Goal: Obtain resource: Obtain resource

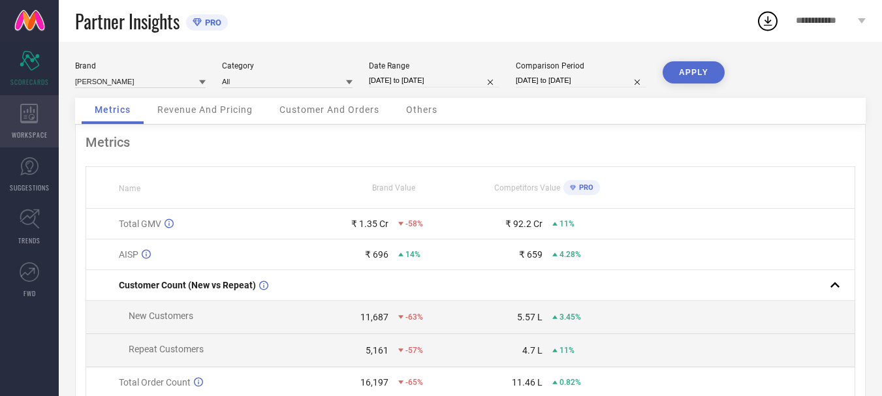
click at [35, 125] on div "WORKSPACE" at bounding box center [29, 121] width 59 height 52
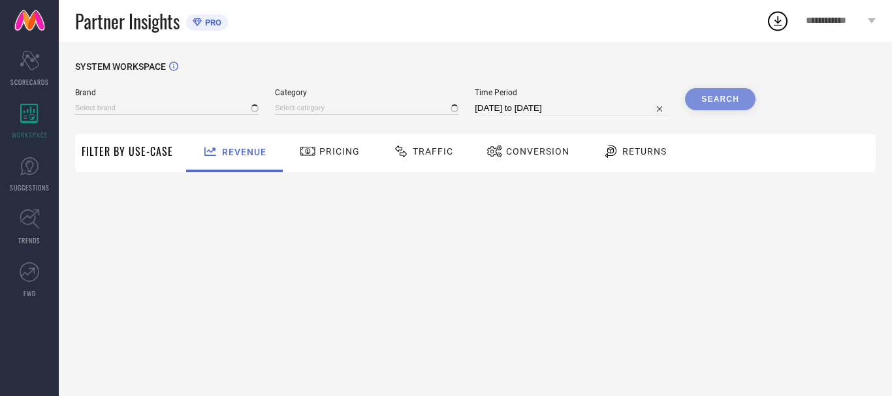
type input "ANUBHUTEE"
type input "All"
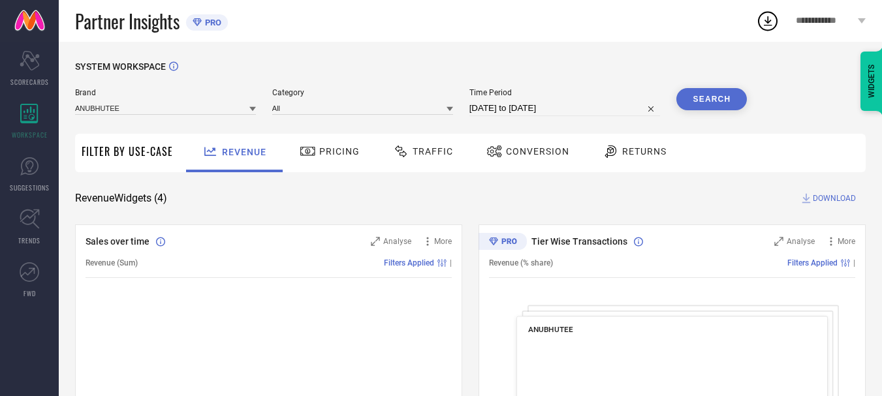
click at [167, 101] on div "Brand ANUBHUTEE" at bounding box center [165, 102] width 181 height 28
click at [168, 104] on input at bounding box center [165, 108] width 181 height 14
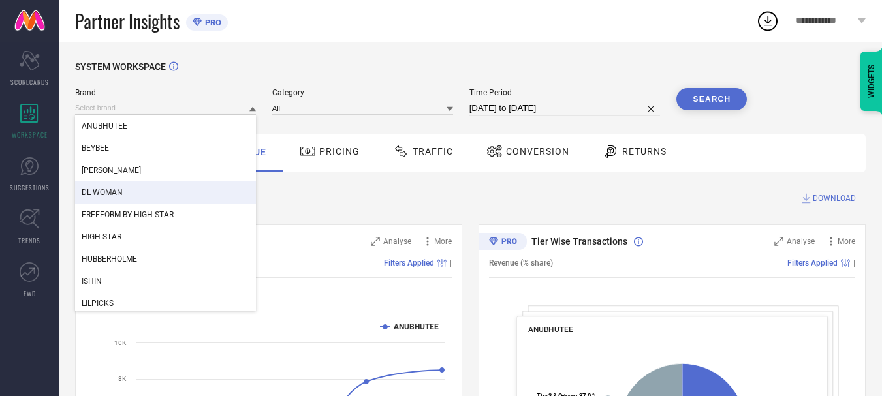
click at [159, 194] on div "DL WOMAN" at bounding box center [165, 192] width 181 height 22
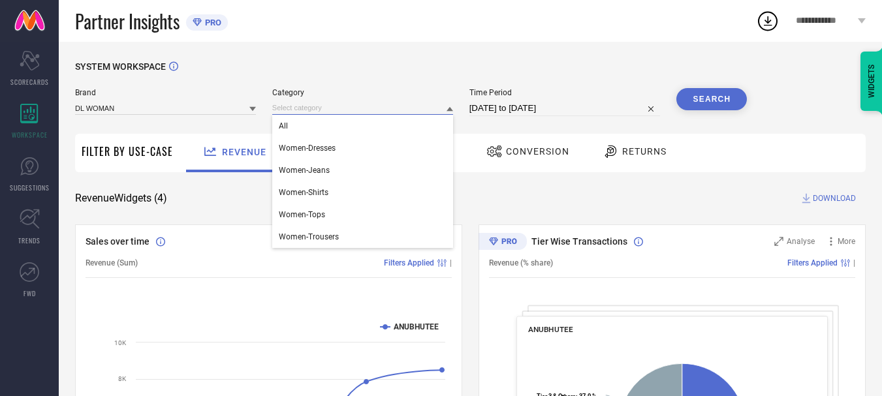
click at [299, 108] on input at bounding box center [362, 108] width 181 height 14
click at [309, 123] on div "All" at bounding box center [362, 126] width 181 height 22
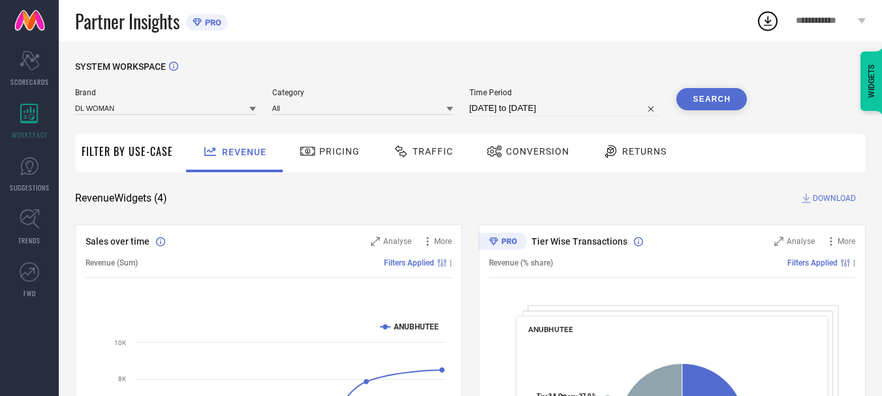
select select "7"
select select "2025"
select select "8"
select select "2025"
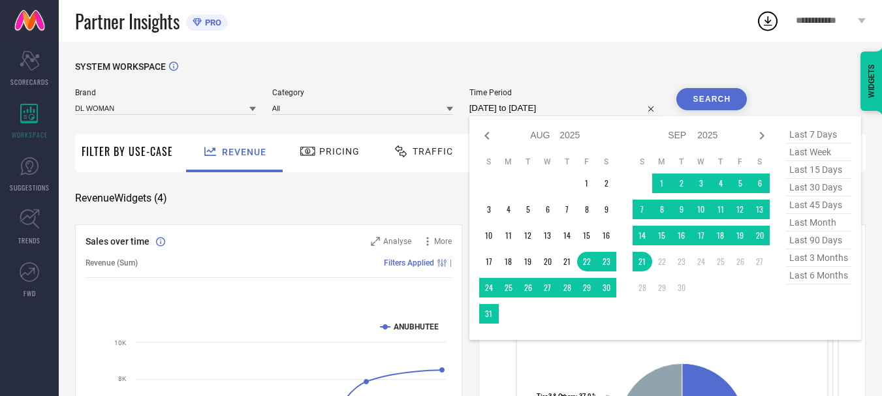
click at [554, 108] on input "[DATE] to [DATE]" at bounding box center [564, 109] width 191 height 16
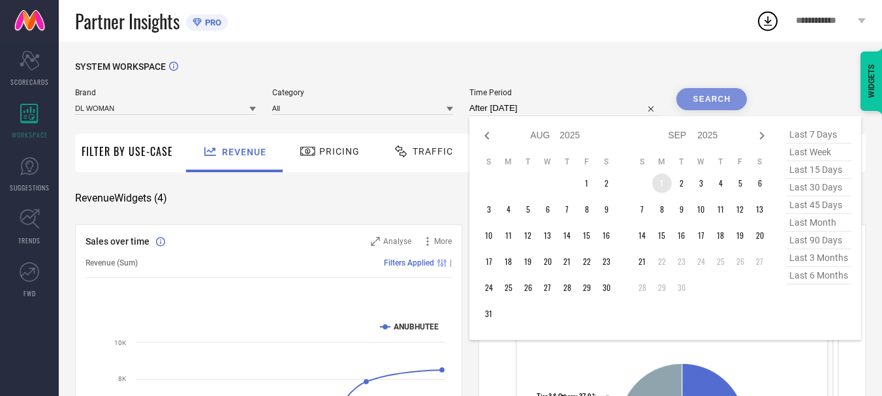
click at [660, 185] on td "1" at bounding box center [662, 184] width 20 height 20
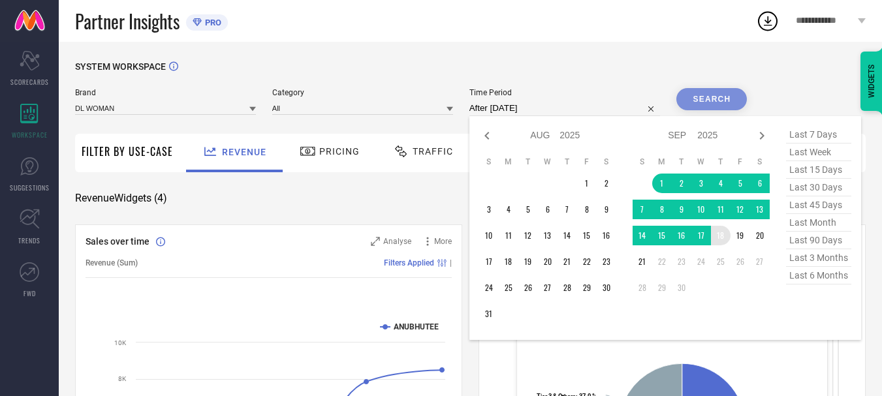
type input "[DATE] to [DATE]"
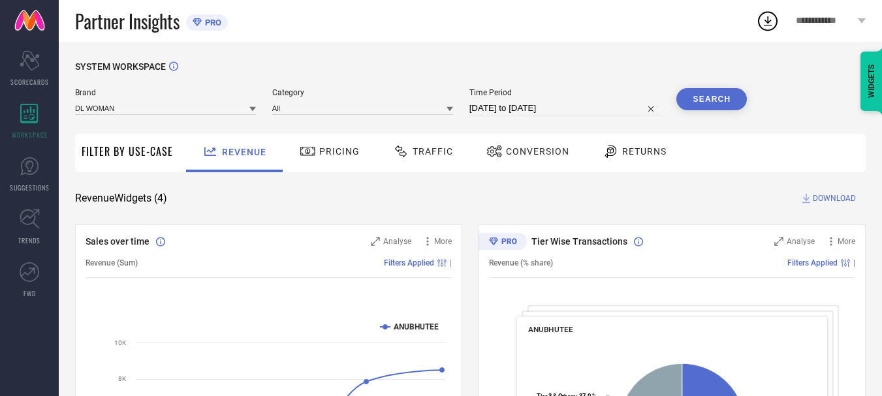
click at [546, 155] on span "Conversion" at bounding box center [537, 151] width 63 height 10
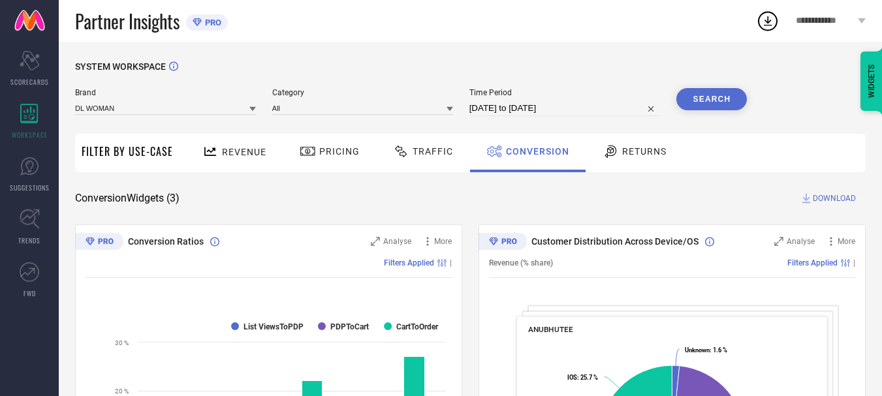
click at [725, 101] on button "Search" at bounding box center [711, 99] width 70 height 22
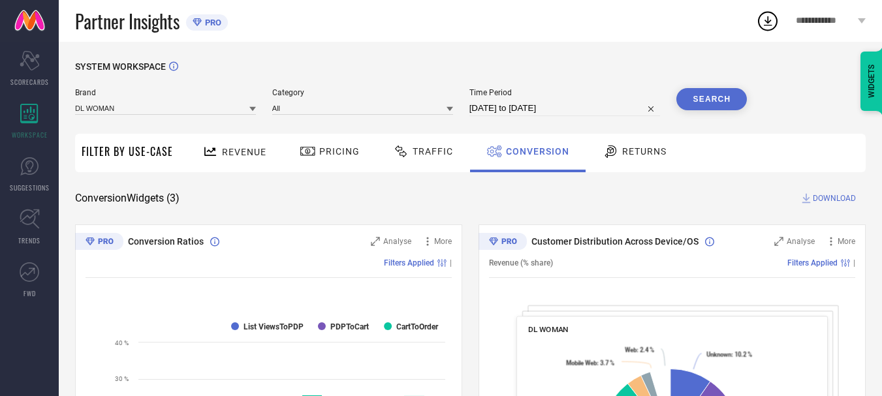
click at [820, 197] on span "DOWNLOAD" at bounding box center [834, 198] width 43 height 13
click at [770, 16] on icon at bounding box center [767, 20] width 23 height 23
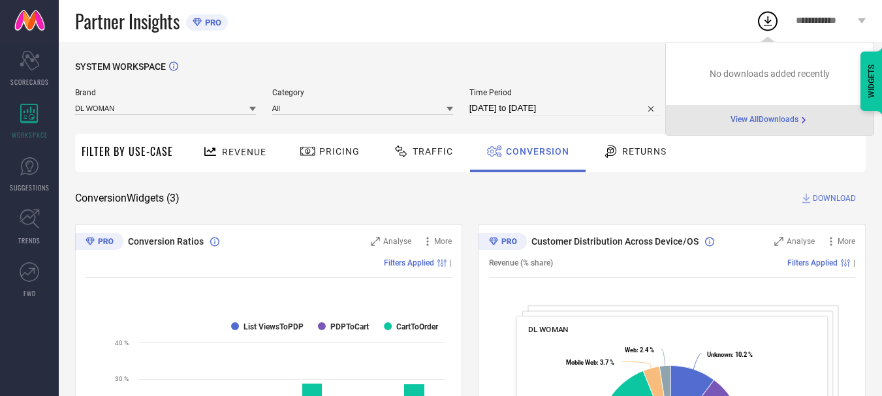
click at [779, 118] on span "View All Downloads" at bounding box center [764, 120] width 68 height 10
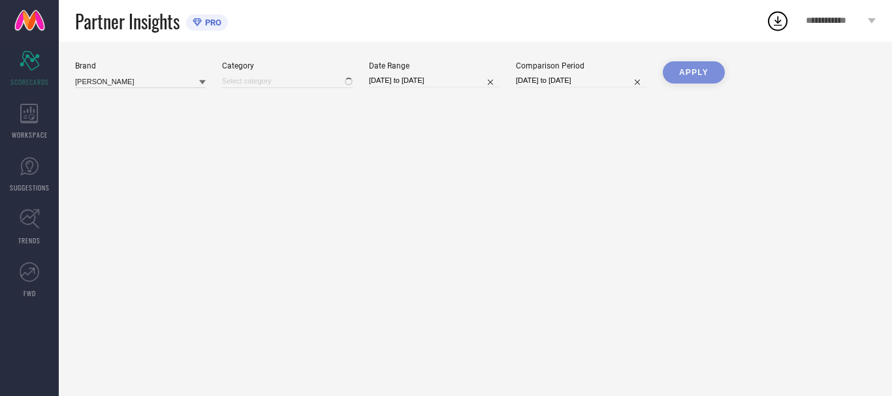
type input "All"
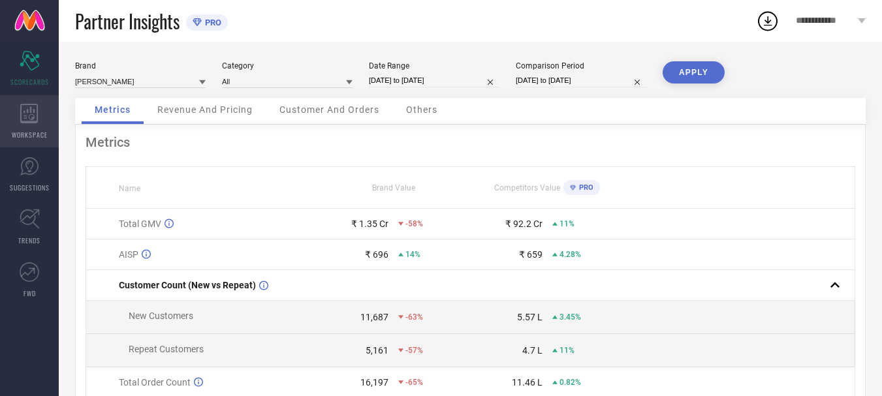
click at [23, 123] on icon at bounding box center [29, 114] width 18 height 20
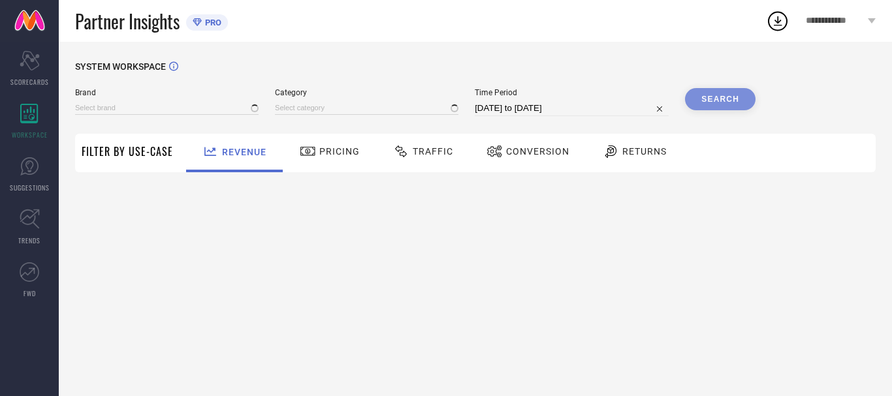
type input "ANUBHUTEE"
type input "All"
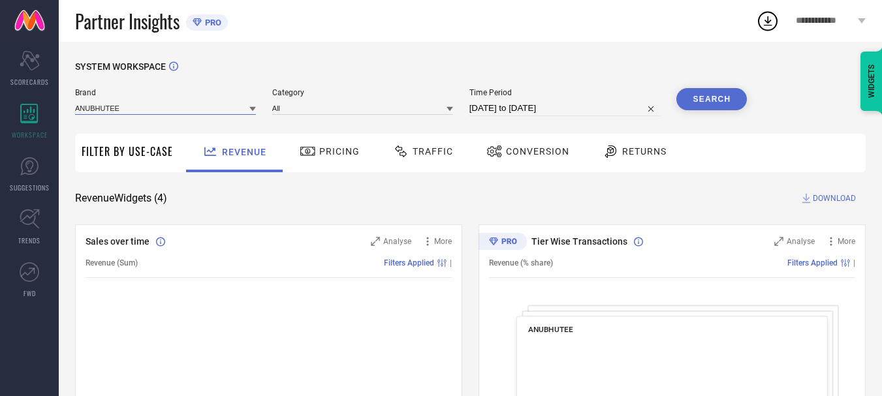
click at [200, 111] on input at bounding box center [165, 108] width 181 height 14
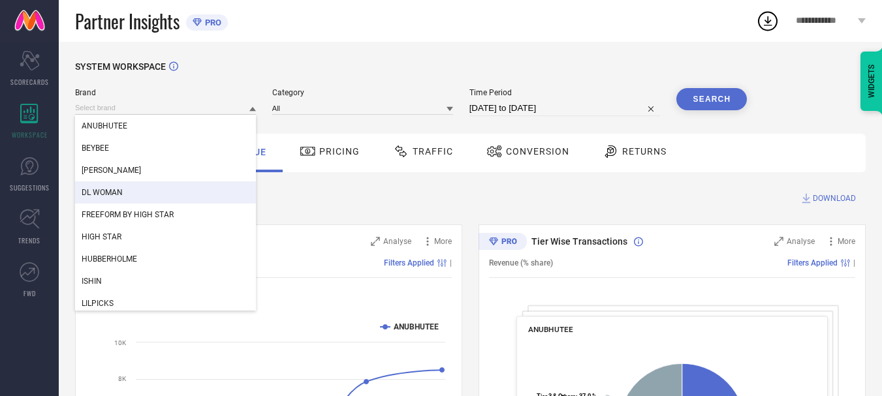
click at [162, 193] on div "DL WOMAN" at bounding box center [165, 192] width 181 height 22
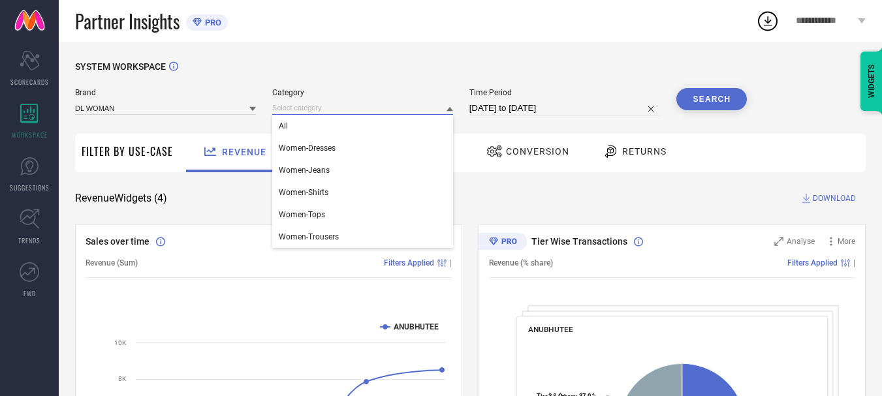
click at [349, 110] on input at bounding box center [362, 108] width 181 height 14
click at [343, 134] on div "All" at bounding box center [362, 126] width 181 height 22
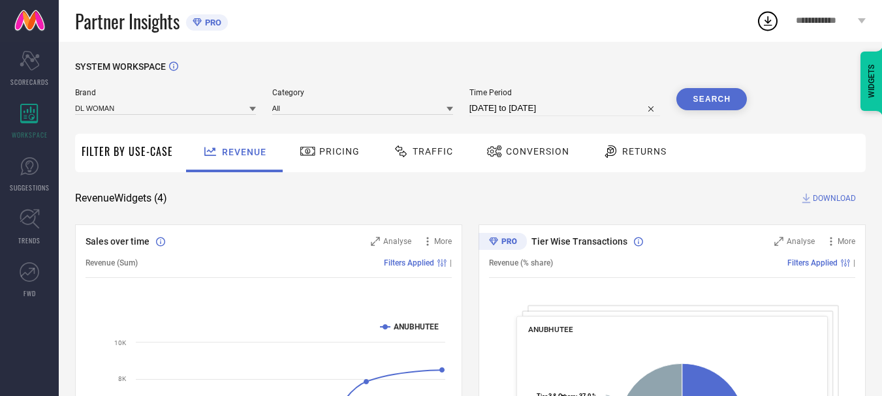
click at [426, 153] on span "Traffic" at bounding box center [433, 151] width 40 height 10
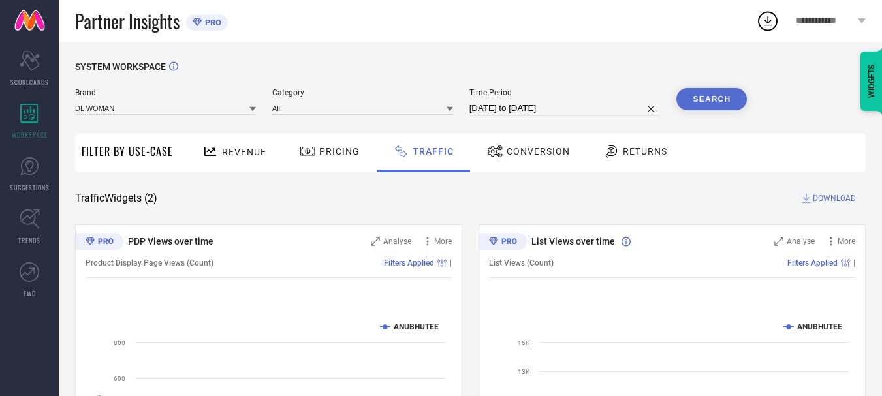
click at [536, 155] on span "Conversion" at bounding box center [538, 151] width 63 height 10
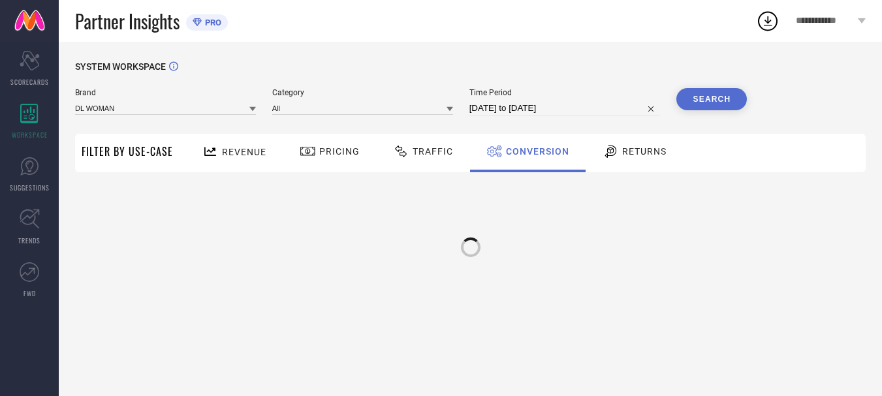
select select "7"
select select "2025"
select select "8"
select select "2025"
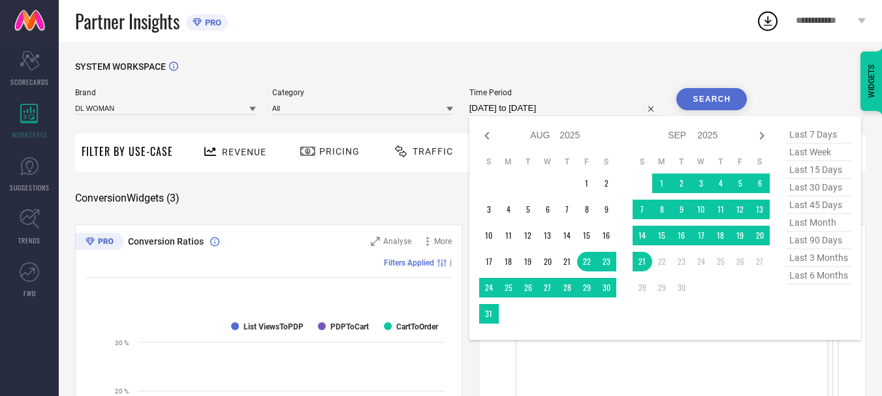
click at [529, 106] on input "[DATE] to [DATE]" at bounding box center [564, 109] width 191 height 16
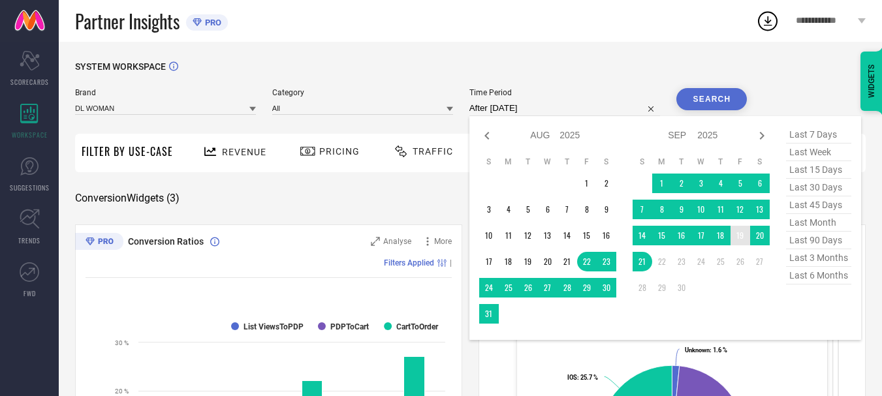
click at [744, 239] on td "19" at bounding box center [740, 236] width 20 height 20
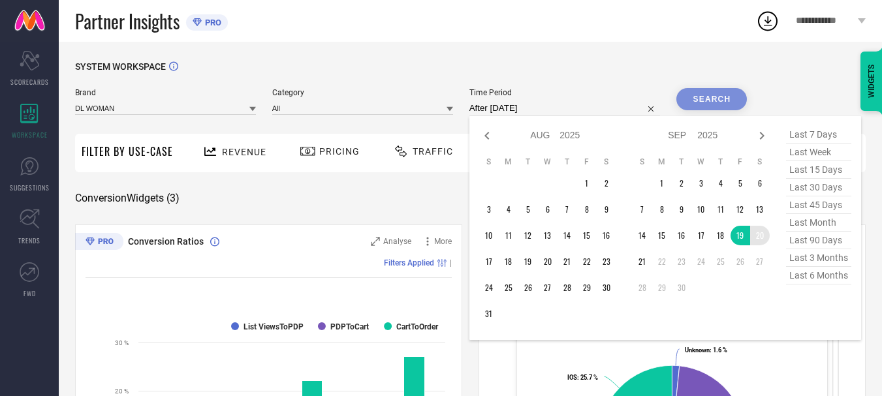
type input "19-09-2025 to 20-09-2025"
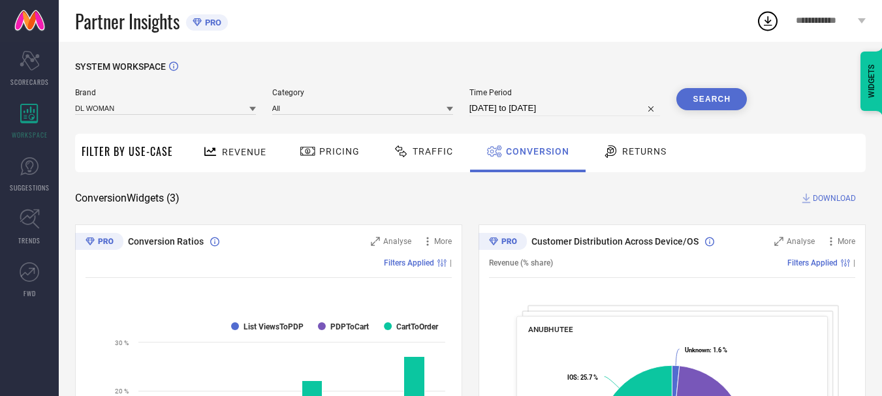
click at [690, 97] on button "Search" at bounding box center [711, 99] width 70 height 22
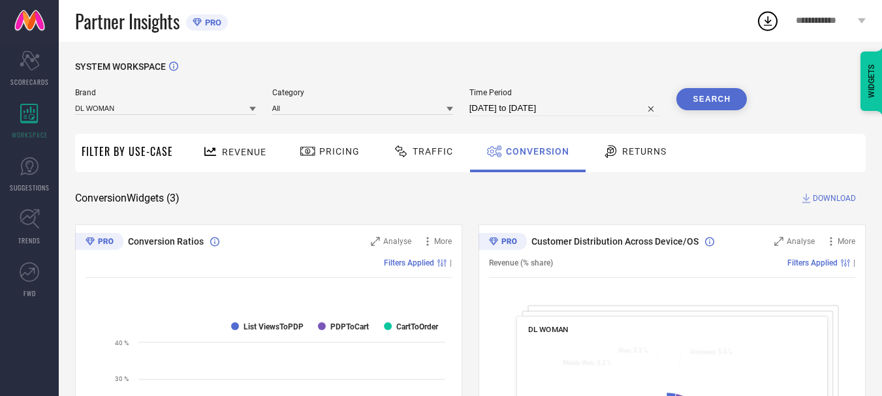
click at [855, 196] on span "DOWNLOAD" at bounding box center [834, 198] width 43 height 13
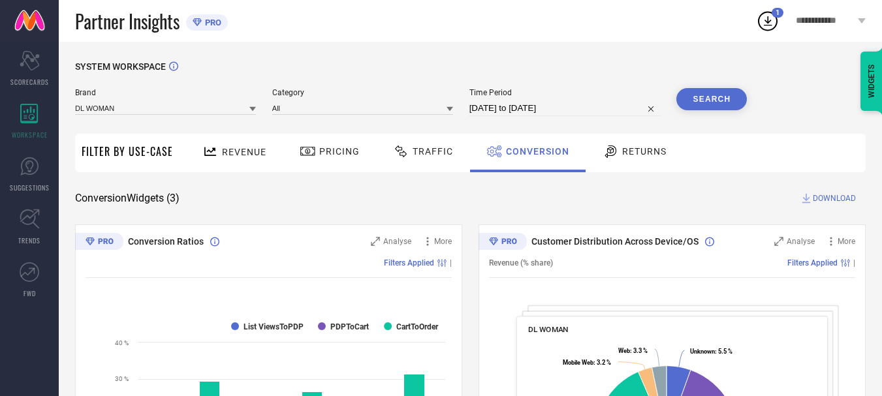
click at [772, 23] on icon at bounding box center [767, 20] width 23 height 23
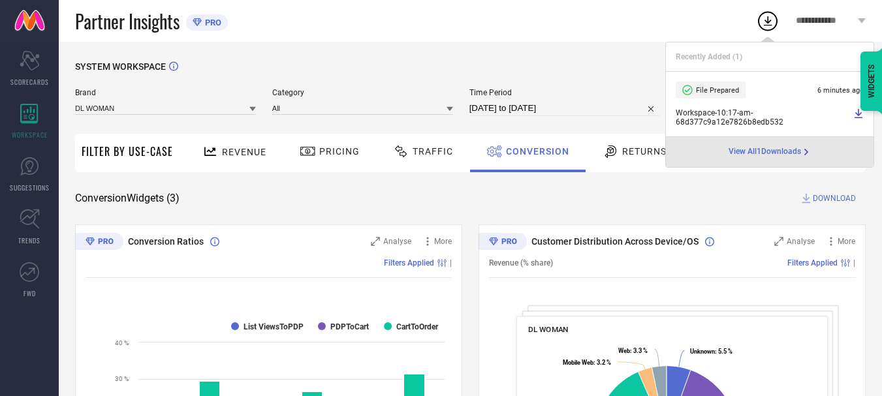
click at [859, 116] on icon at bounding box center [858, 113] width 8 height 9
click at [554, 62] on div "SYSTEM WORKSPACE" at bounding box center [470, 74] width 790 height 27
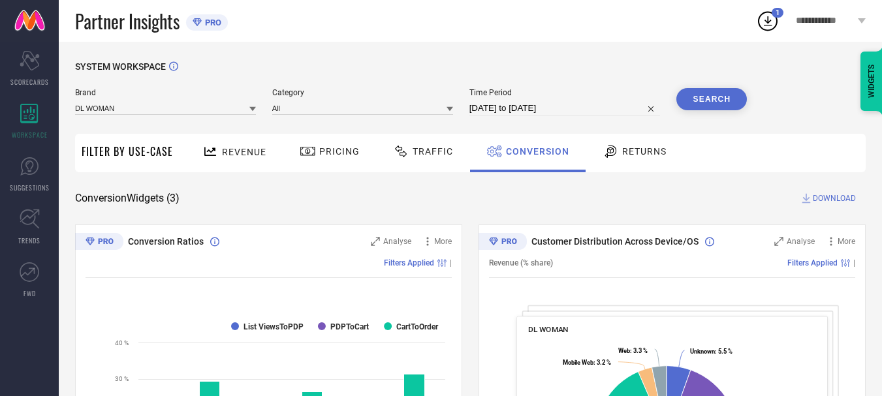
click at [774, 27] on circle at bounding box center [767, 21] width 18 height 18
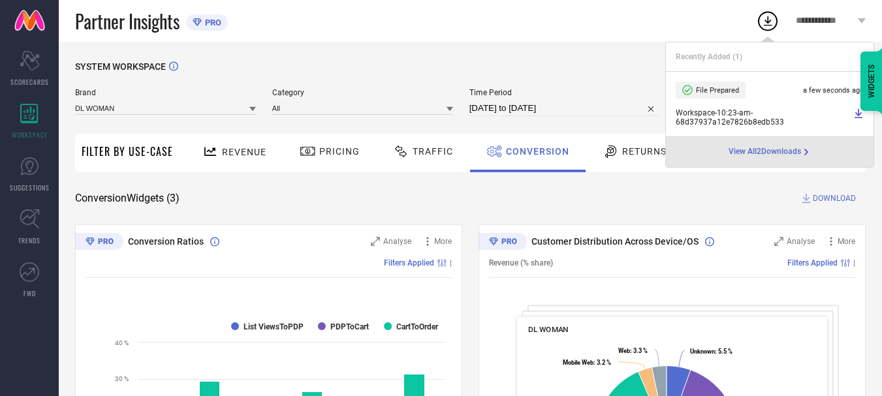
click at [787, 154] on span "View All 2 Downloads" at bounding box center [764, 152] width 72 height 10
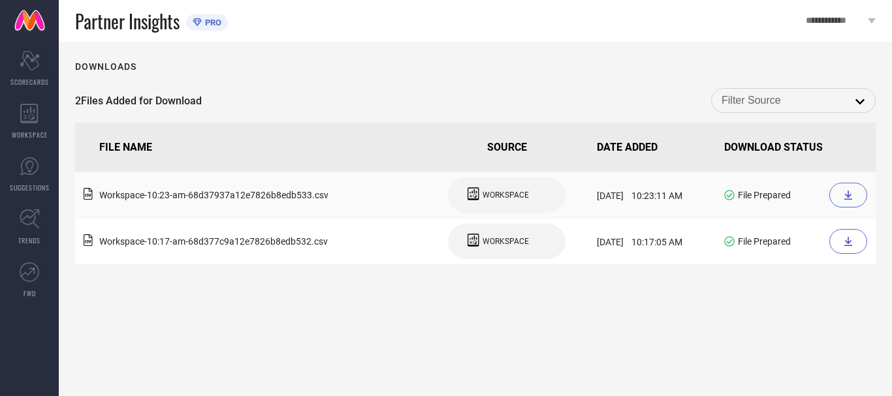
click at [836, 196] on div at bounding box center [848, 195] width 38 height 25
click at [290, 72] on div "Downloads 2 Files Added for Download open FILE NAME SOURCE DATE ADDED DOWNLOAD …" at bounding box center [475, 219] width 833 height 354
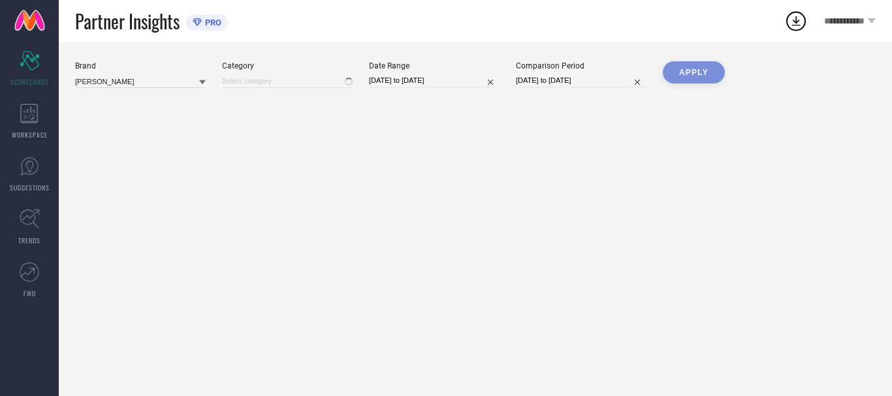
type input "All"
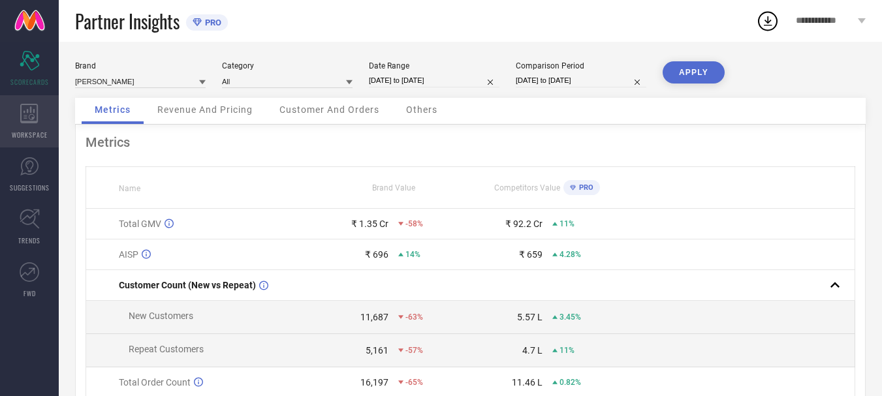
click at [42, 123] on div "WORKSPACE" at bounding box center [29, 121] width 59 height 52
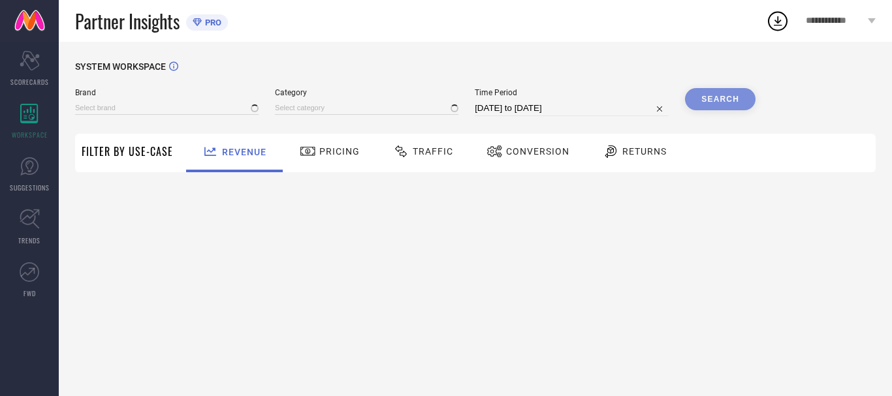
type input "ANUBHUTEE"
type input "All"
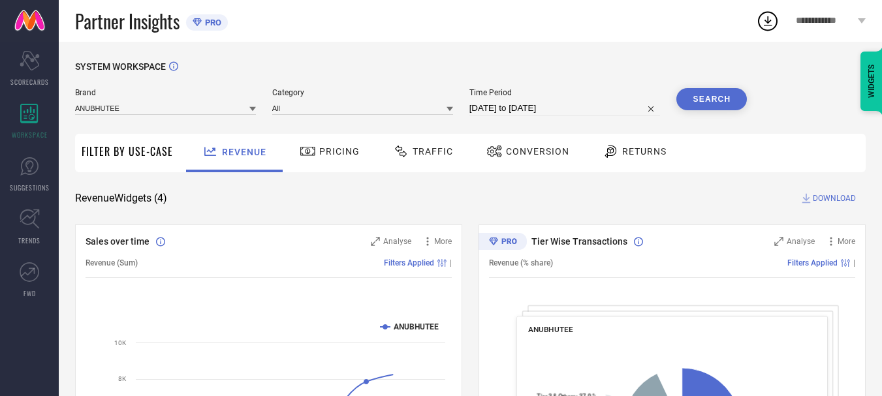
click at [541, 153] on span "Conversion" at bounding box center [537, 151] width 63 height 10
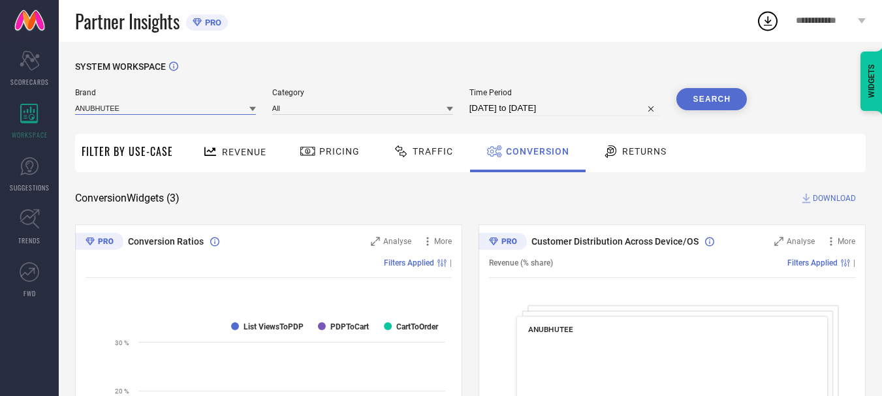
click at [166, 108] on input at bounding box center [165, 108] width 181 height 14
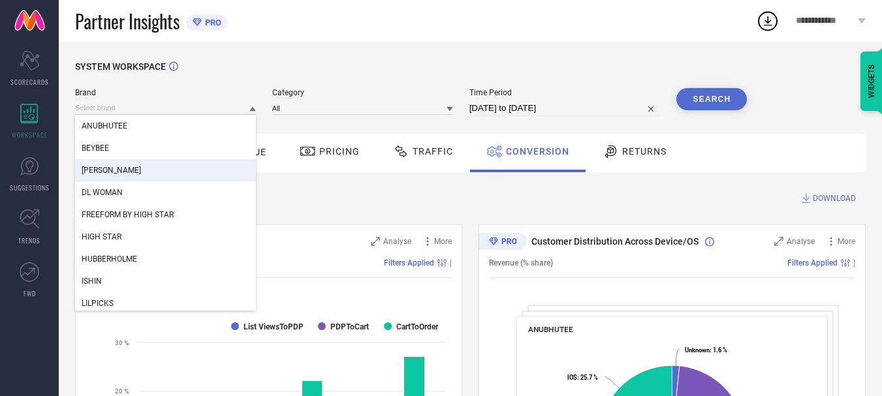
click at [170, 164] on div "[PERSON_NAME]" at bounding box center [165, 170] width 181 height 22
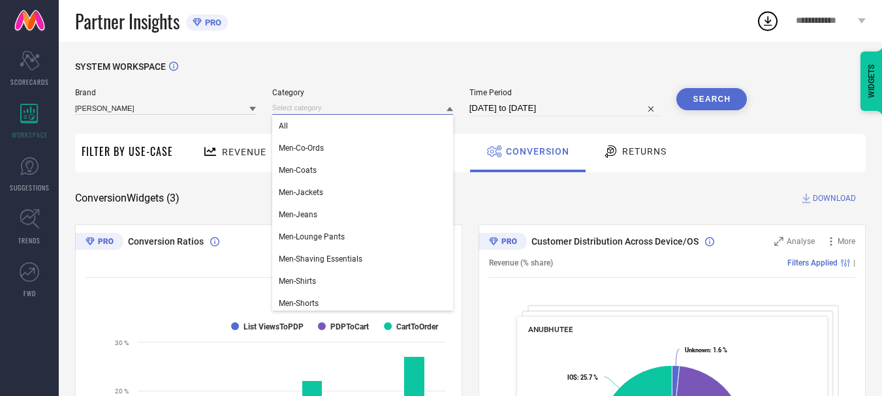
click at [325, 108] on input at bounding box center [362, 108] width 181 height 14
click at [320, 134] on div "All" at bounding box center [362, 126] width 181 height 22
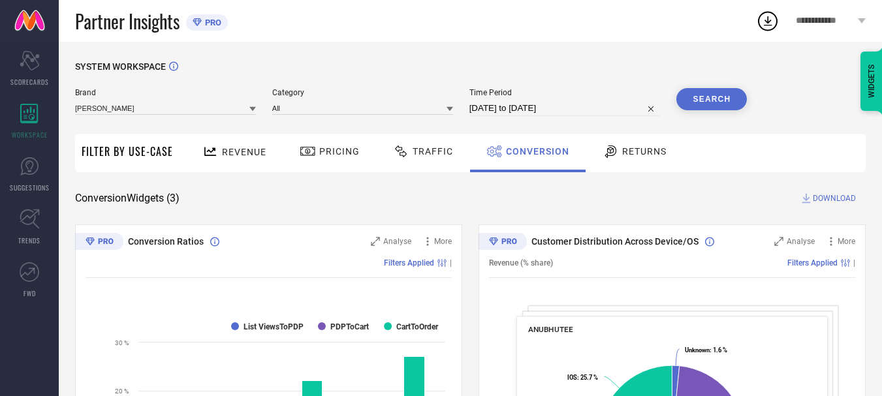
select select "7"
select select "2025"
select select "8"
select select "2025"
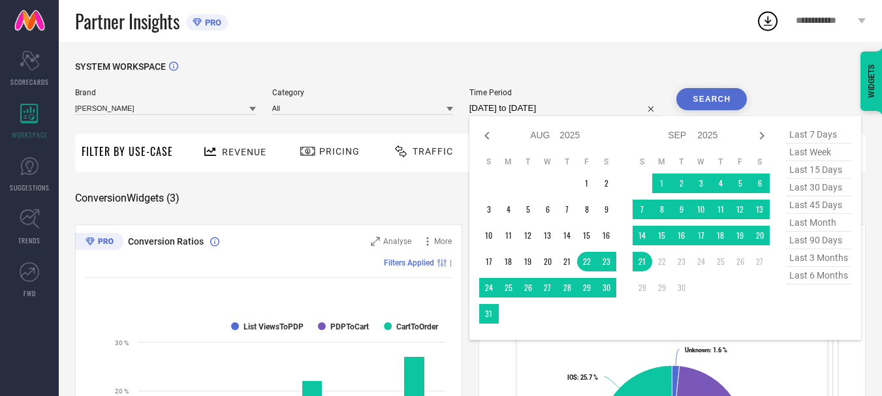
click at [515, 108] on input "[DATE] to [DATE]" at bounding box center [564, 109] width 191 height 16
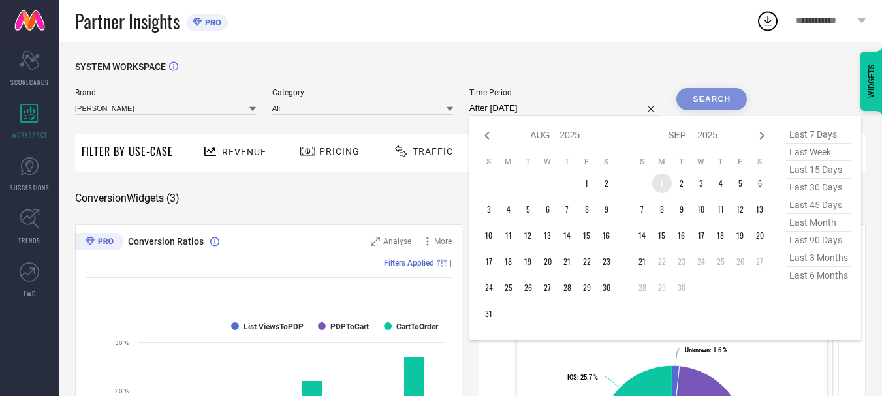
click at [655, 178] on table "S M T W T F S 1 2 3 4 5 6 7 8 9 10 11 12 13 14 15 16 17 18 19 20 21 22 23 24 25…" at bounding box center [701, 227] width 137 height 154
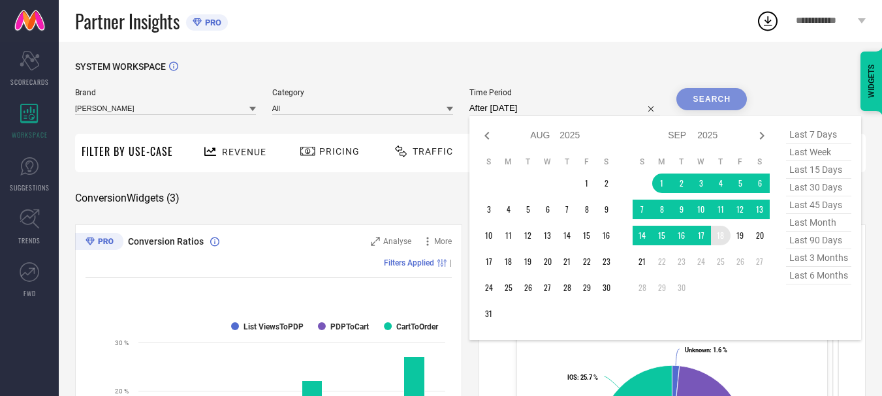
type input "[DATE] to [DATE]"
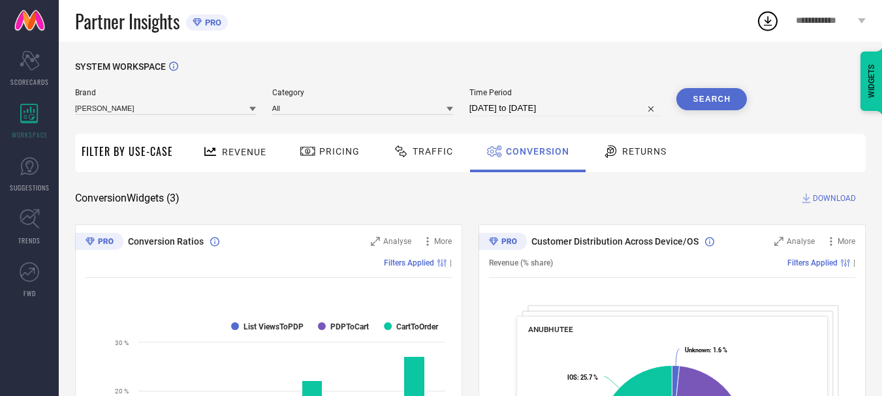
click at [694, 106] on button "Search" at bounding box center [711, 99] width 70 height 22
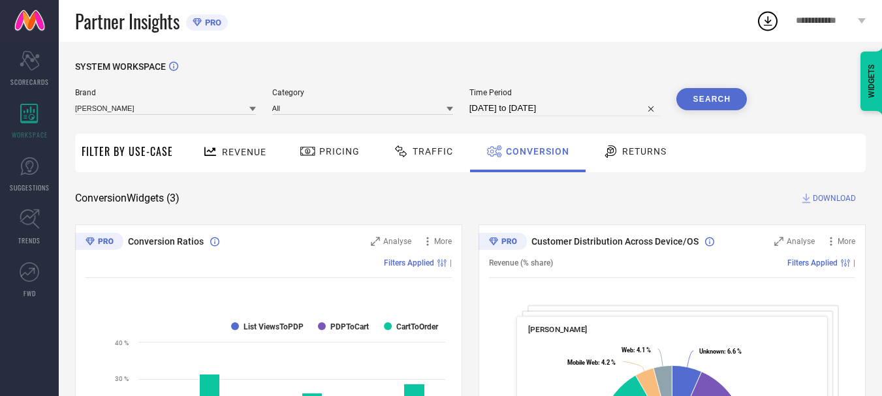
click at [812, 200] on icon at bounding box center [806, 198] width 13 height 13
click at [764, 22] on icon at bounding box center [767, 20] width 23 height 23
